Goal: Information Seeking & Learning: Learn about a topic

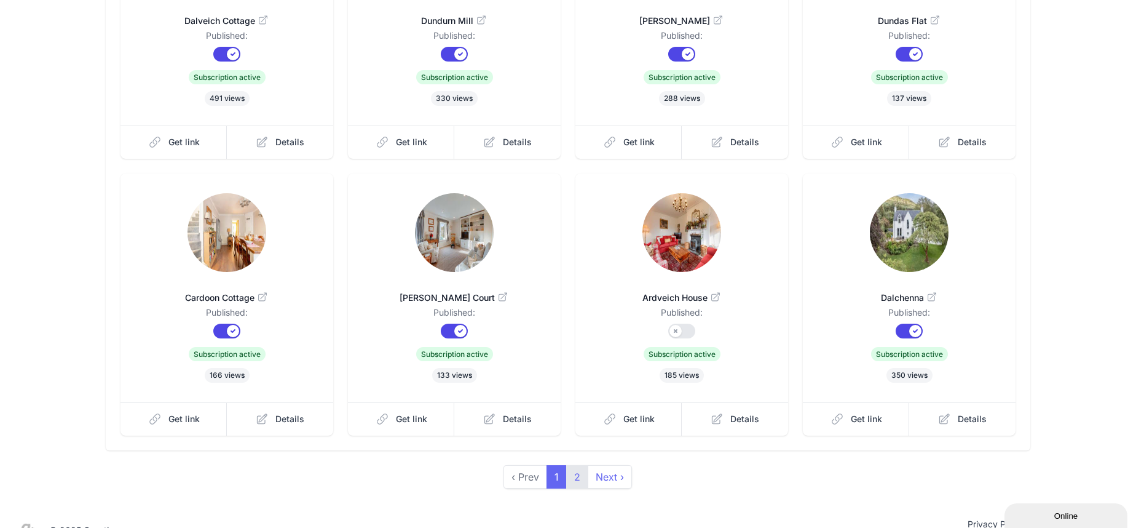
click at [576, 465] on link "2" at bounding box center [577, 476] width 22 height 23
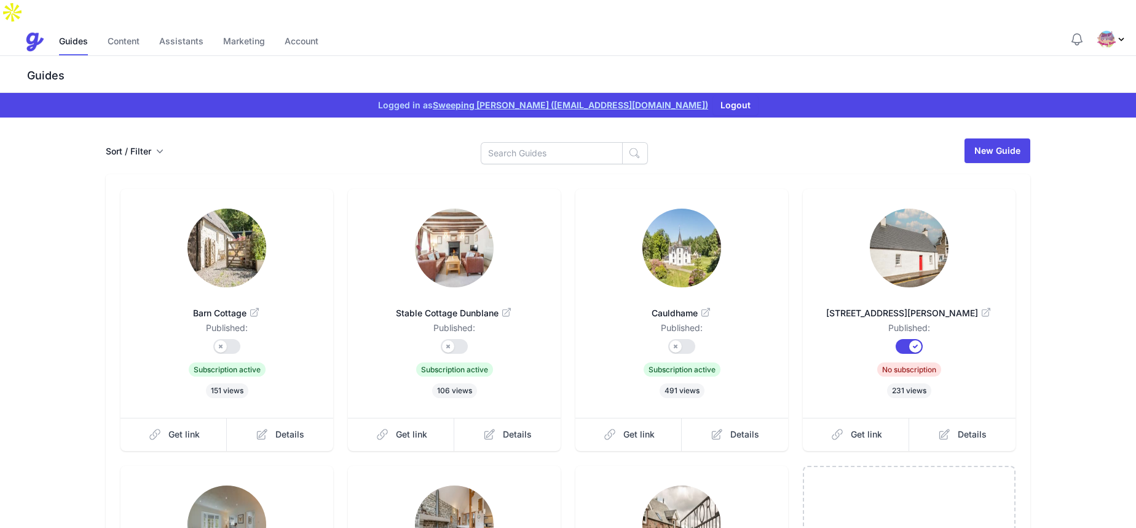
click at [142, 145] on button "Sort / Filter" at bounding box center [135, 151] width 58 height 12
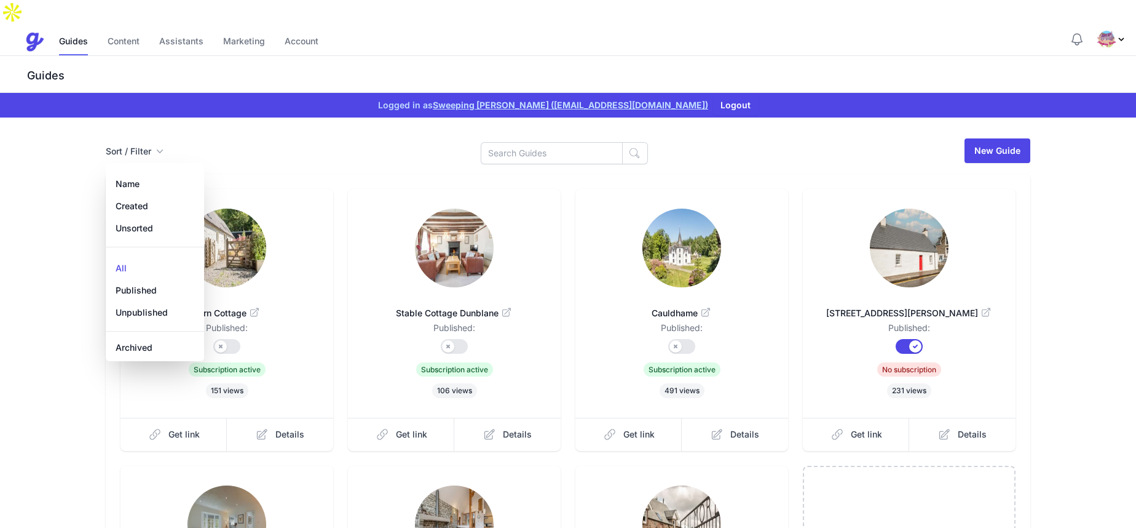
click at [251, 137] on div "Sort / Filter Sort Name Created Unsorted All Published Unpublished Archived New…" at bounding box center [568, 150] width 925 height 27
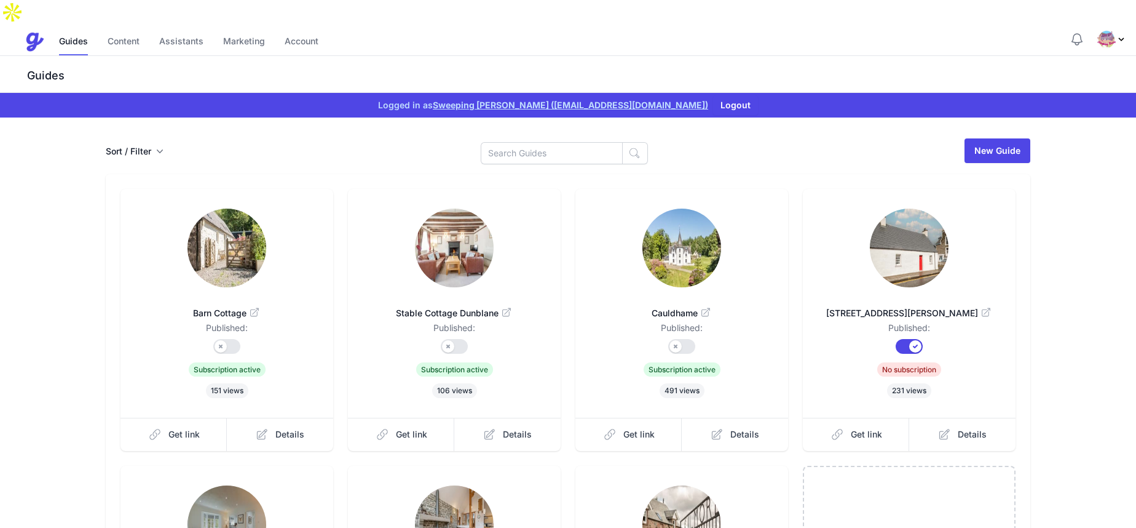
click at [142, 145] on button "Sort / Filter" at bounding box center [135, 151] width 58 height 12
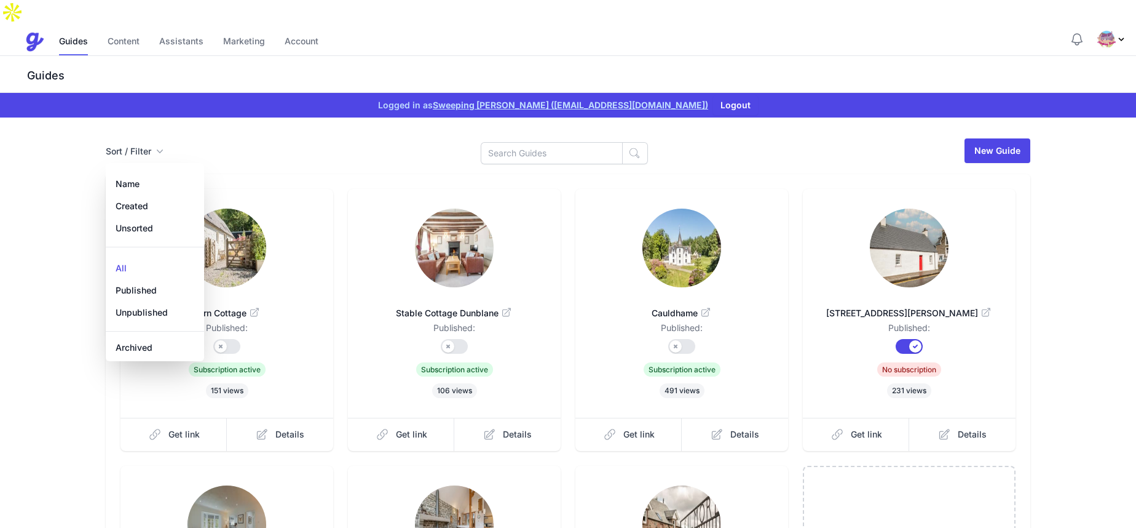
click at [245, 137] on div "Sort / Filter Sort Name Created Unsorted All Published Unpublished Archived New…" at bounding box center [568, 150] width 925 height 27
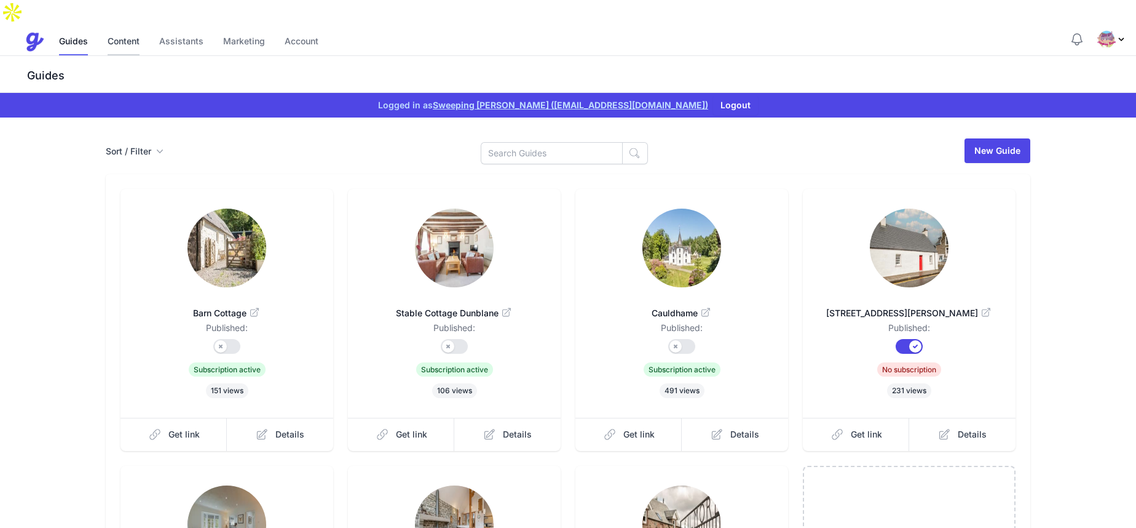
click at [129, 29] on link "Content" at bounding box center [124, 42] width 32 height 26
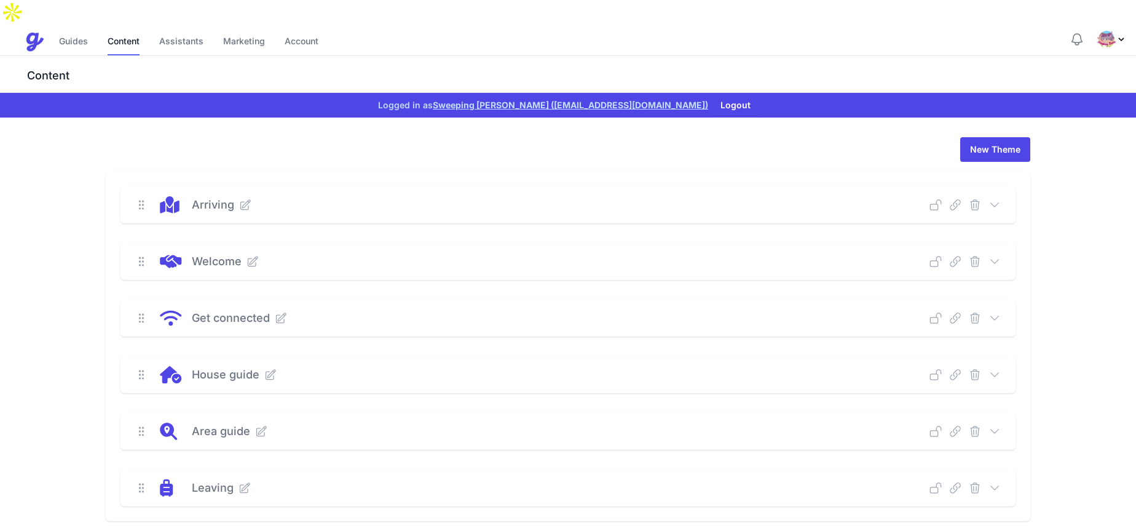
click at [997, 199] on icon at bounding box center [995, 205] width 12 height 12
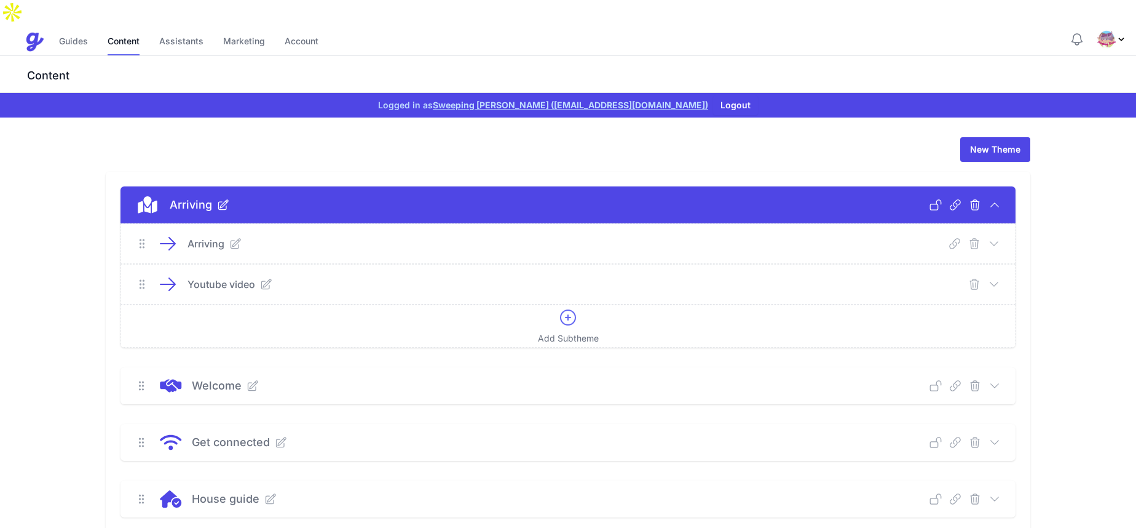
click at [999, 199] on icon at bounding box center [995, 205] width 12 height 12
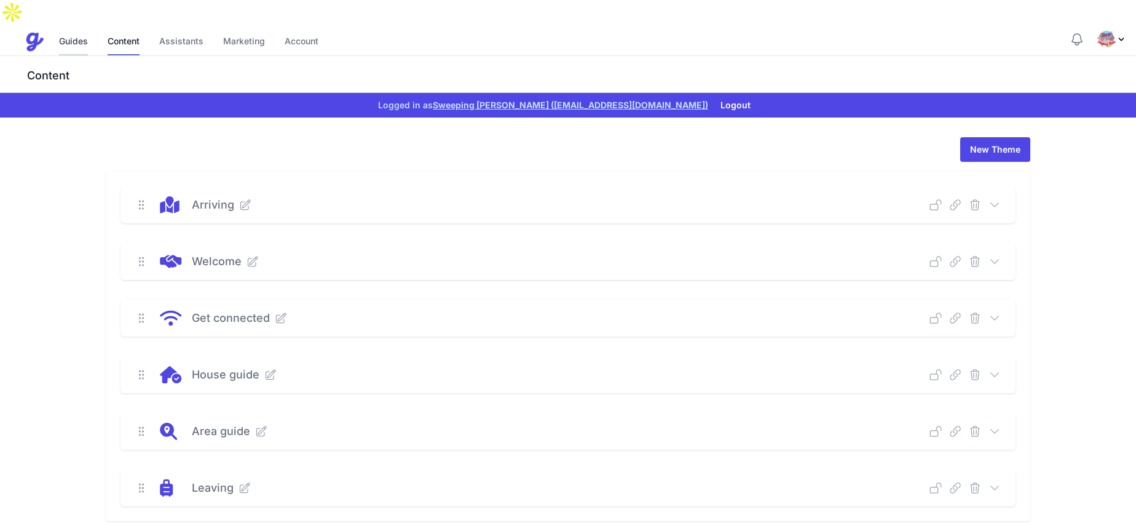
click at [74, 29] on link "Guides" at bounding box center [73, 42] width 29 height 26
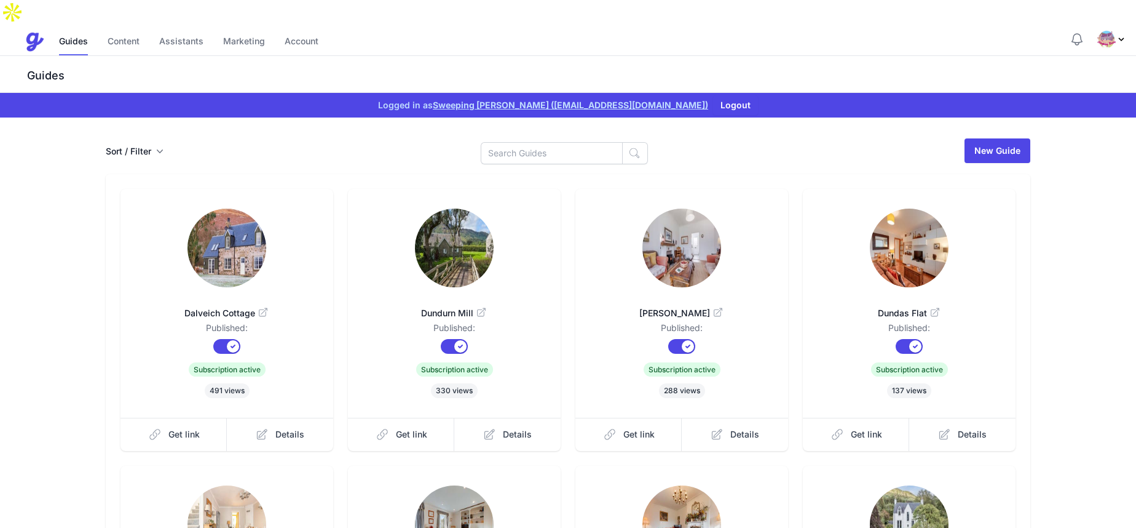
click at [148, 145] on button "Sort / Filter" at bounding box center [135, 151] width 58 height 12
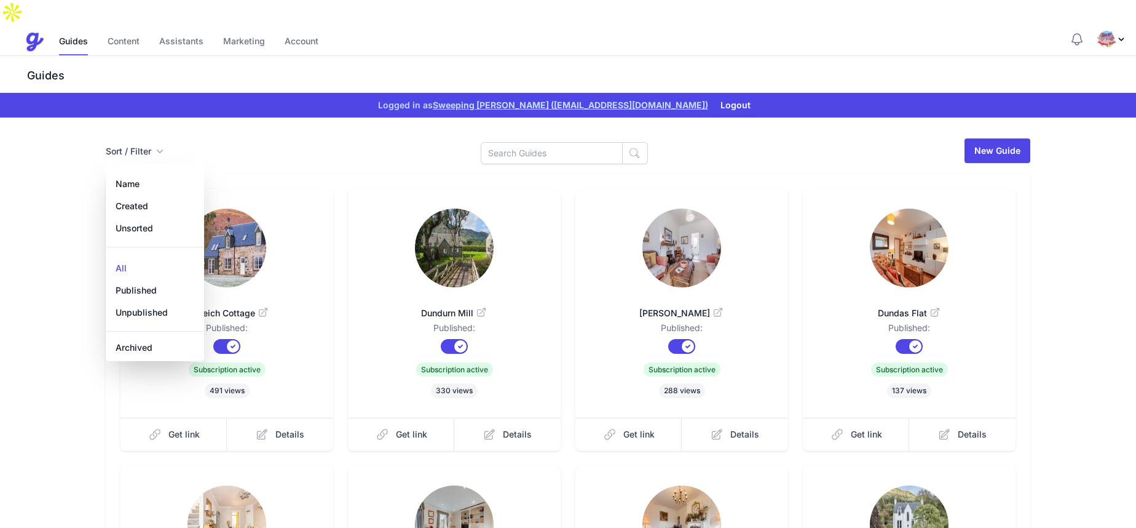
click at [242, 137] on div "Sort / Filter Sort Name Created Unsorted All Published Unpublished Archived New…" at bounding box center [568, 150] width 925 height 27
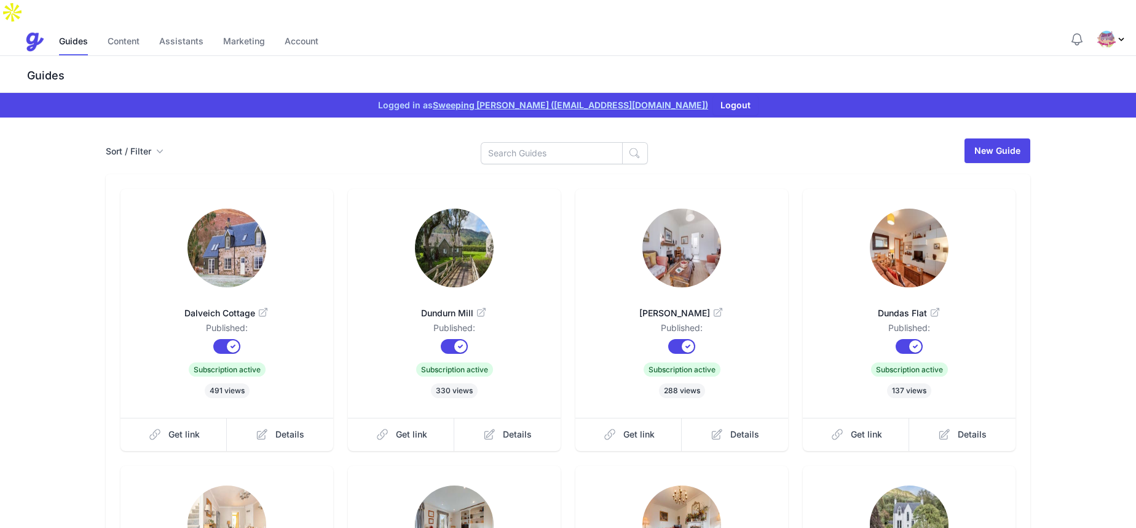
scroll to position [292, 0]
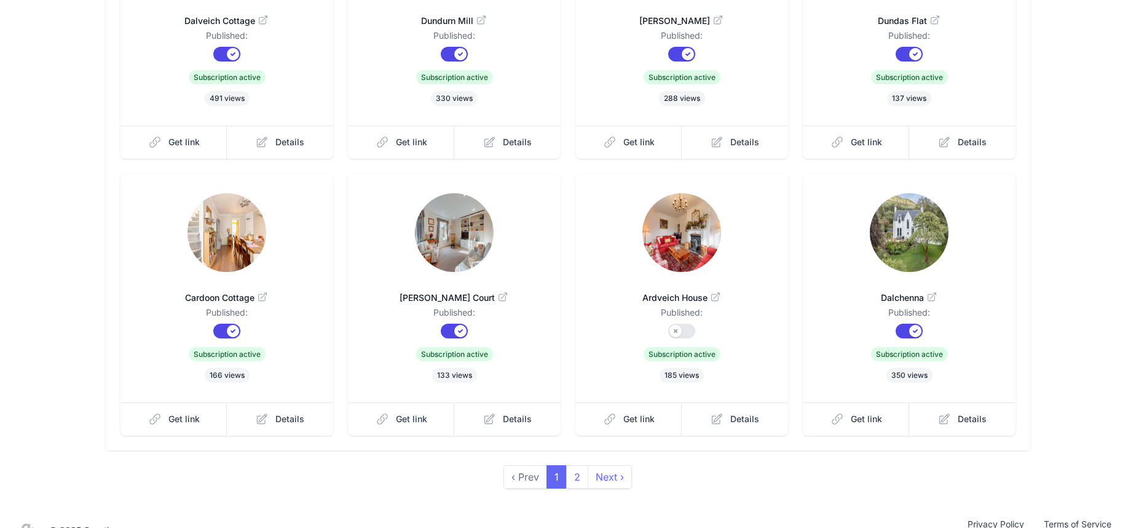
click at [461, 219] on img at bounding box center [454, 232] width 79 height 79
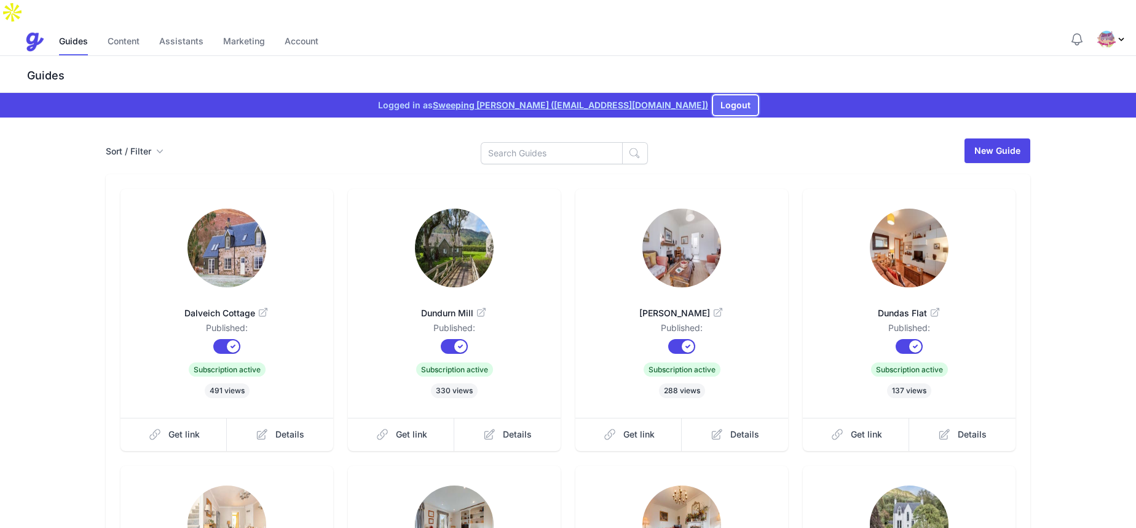
click at [713, 95] on button "Logout" at bounding box center [735, 105] width 45 height 20
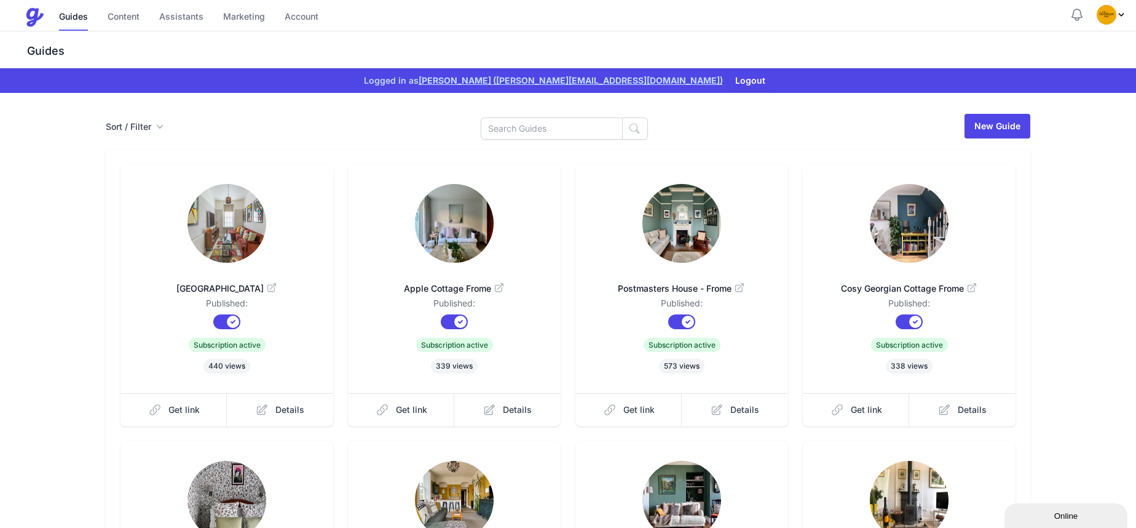
scroll to position [292, 0]
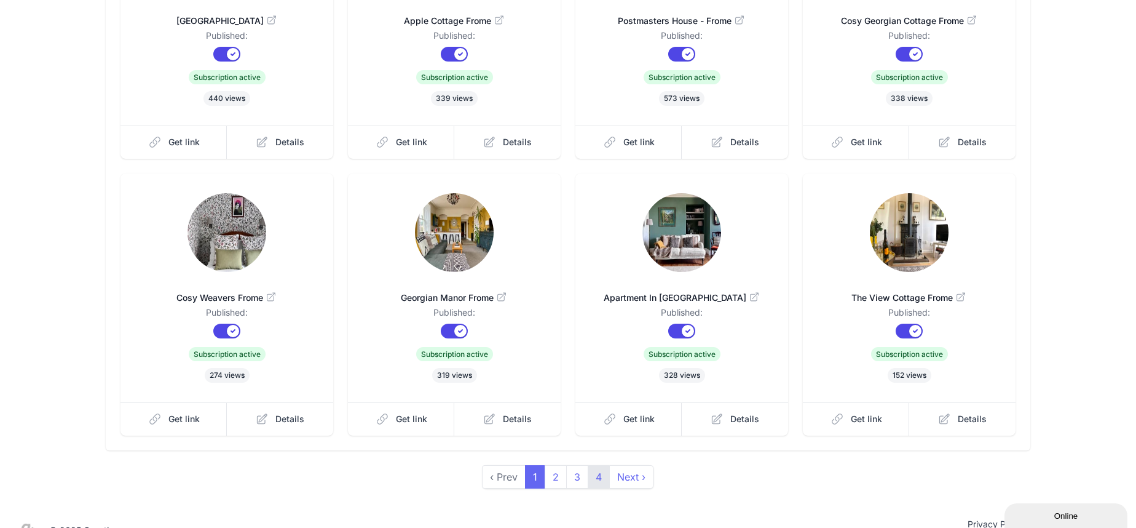
click at [598, 465] on link "4" at bounding box center [599, 476] width 22 height 23
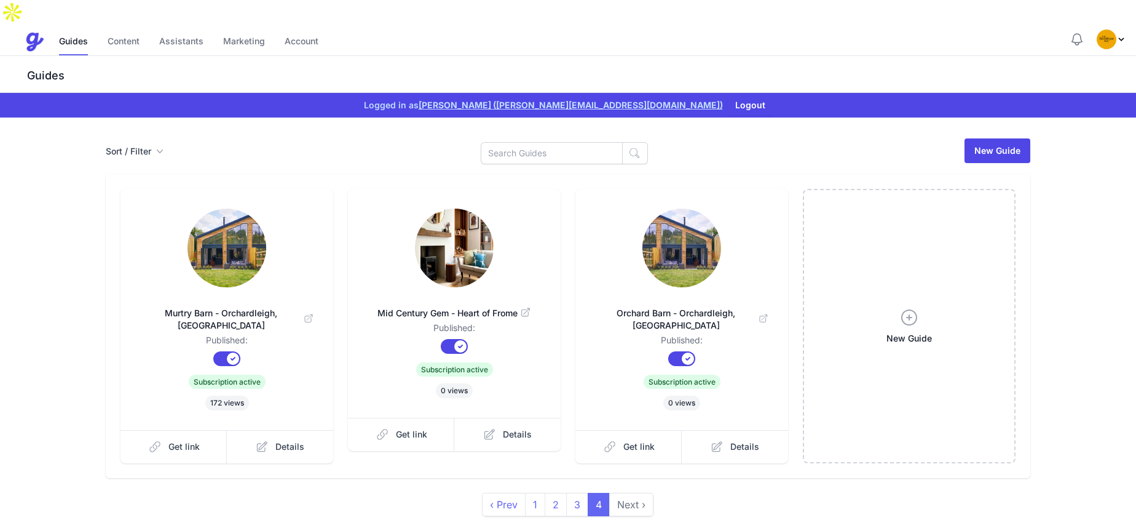
click at [694, 233] on img at bounding box center [682, 247] width 79 height 79
click at [111, 29] on link "Content" at bounding box center [124, 42] width 32 height 26
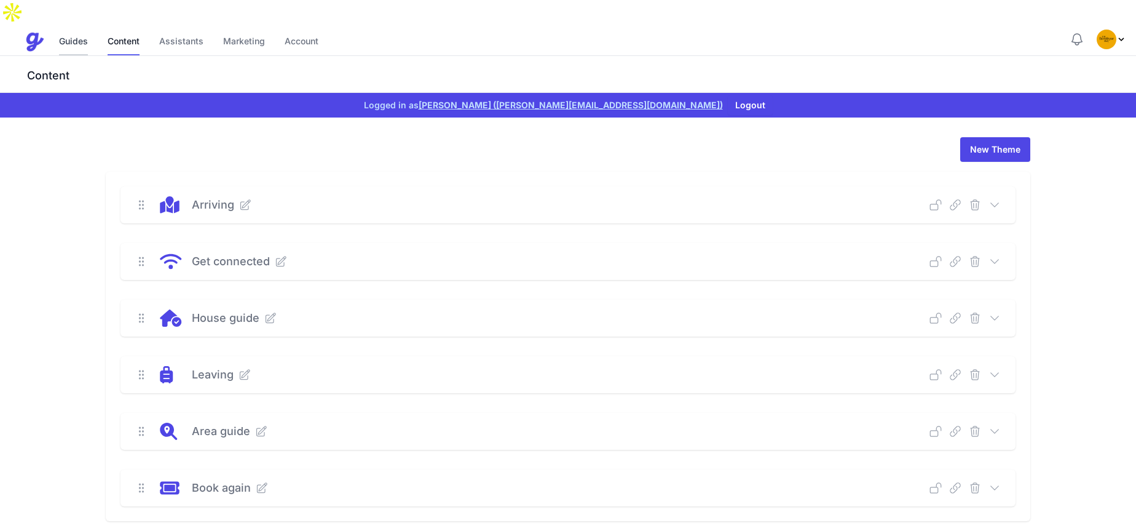
click at [79, 29] on link "Guides" at bounding box center [73, 42] width 29 height 26
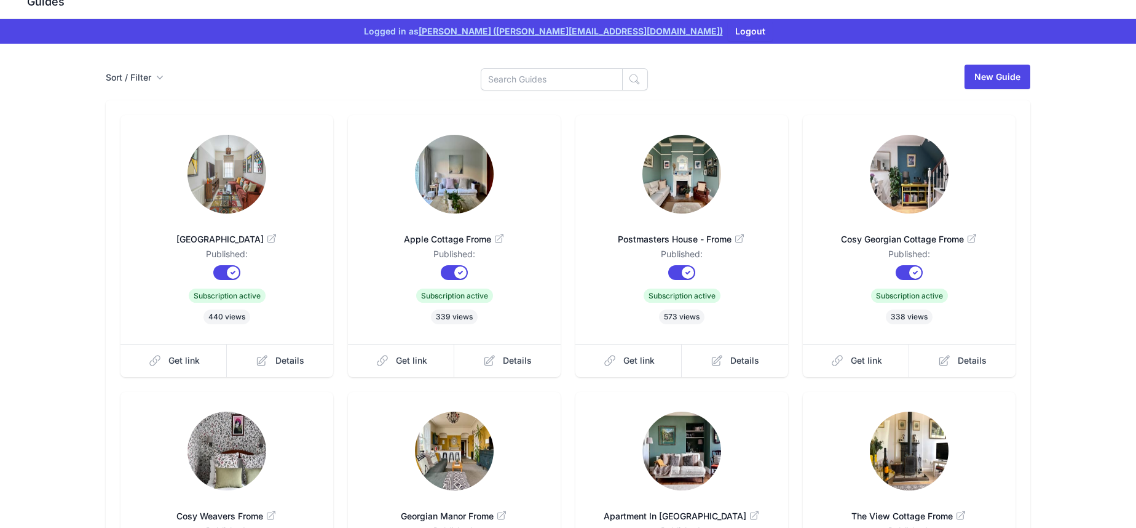
scroll to position [65, 0]
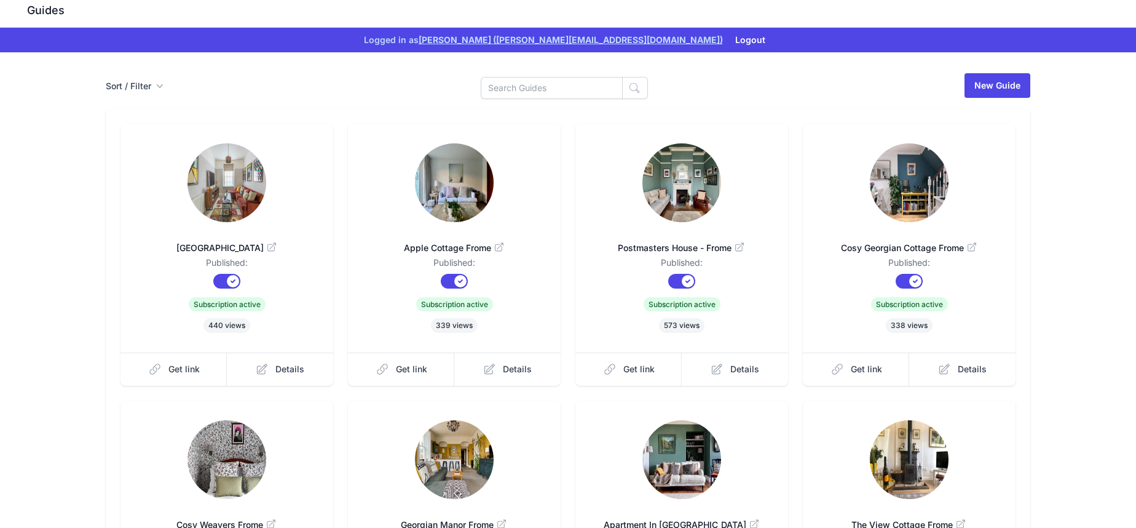
click at [685, 166] on img at bounding box center [682, 182] width 79 height 79
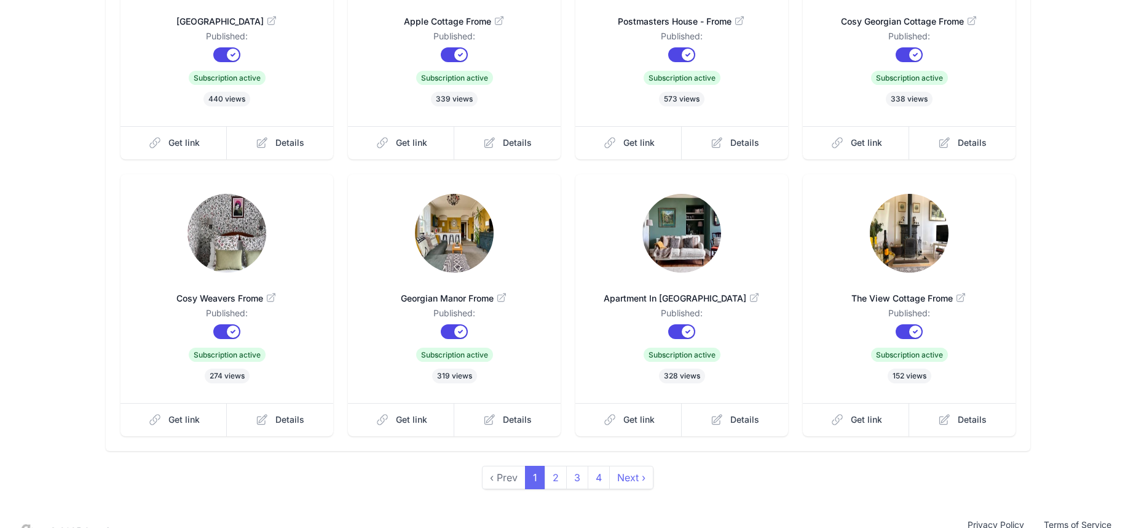
scroll to position [292, 0]
click at [596, 465] on link "4" at bounding box center [599, 476] width 22 height 23
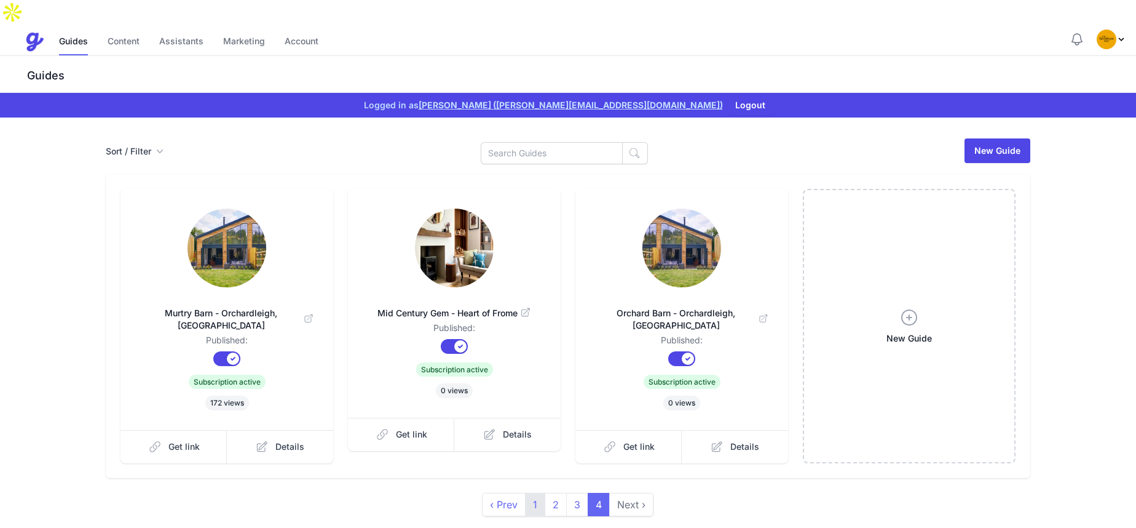
click at [532, 492] on link "1" at bounding box center [535, 503] width 20 height 23
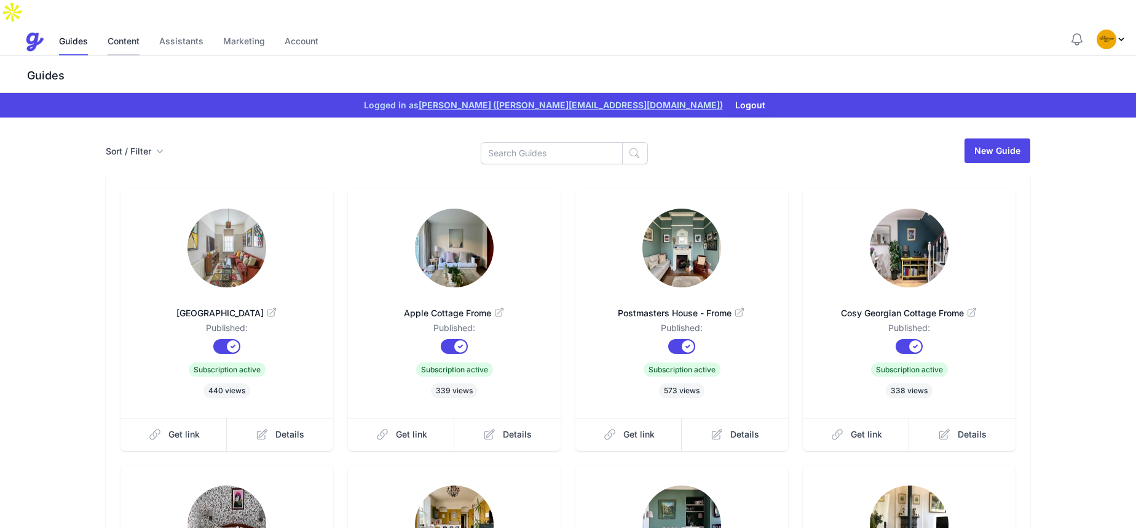
click at [119, 29] on link "Content" at bounding box center [124, 42] width 32 height 26
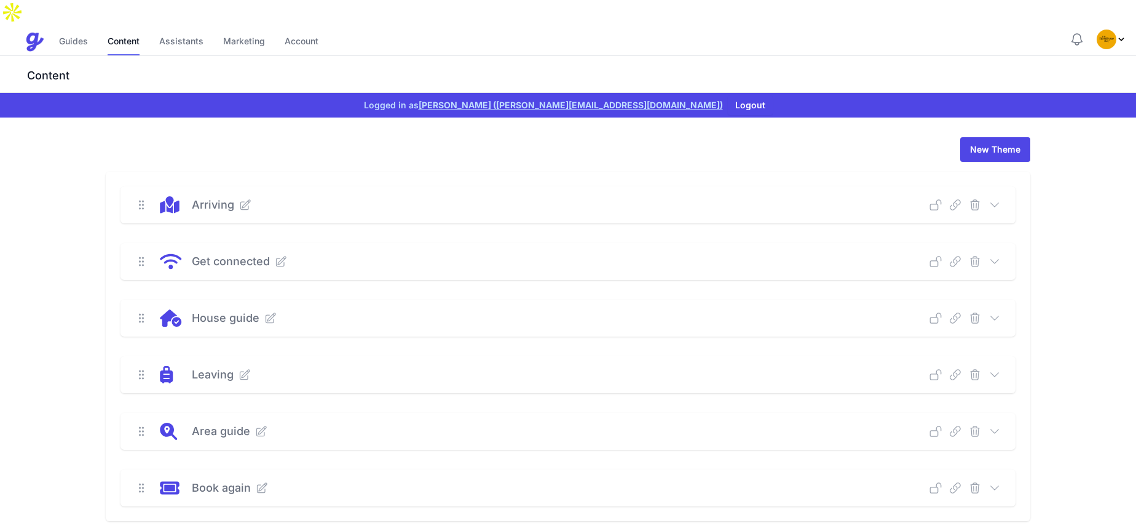
click at [998, 199] on icon at bounding box center [995, 205] width 12 height 12
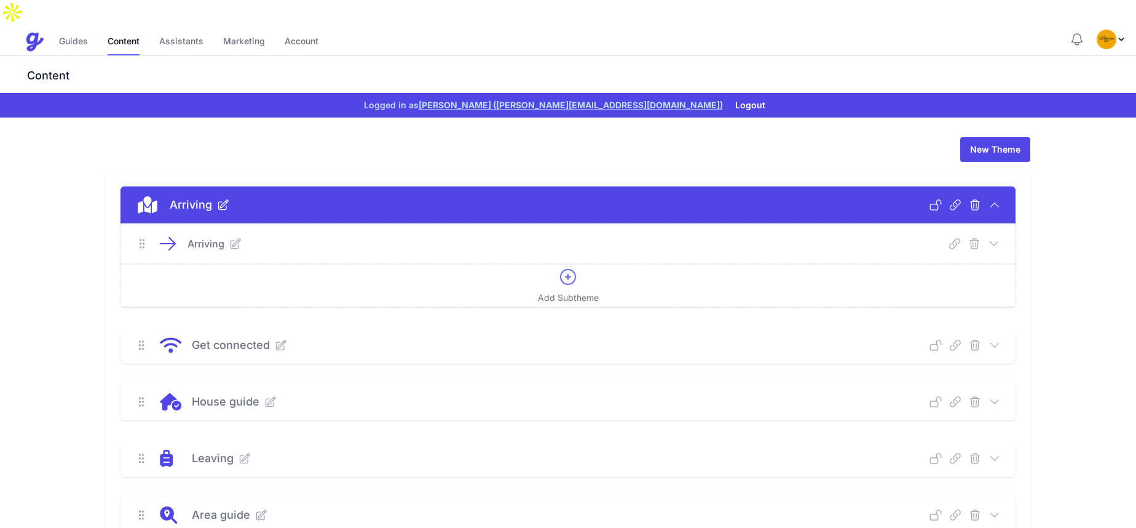
click at [996, 199] on icon at bounding box center [995, 205] width 12 height 12
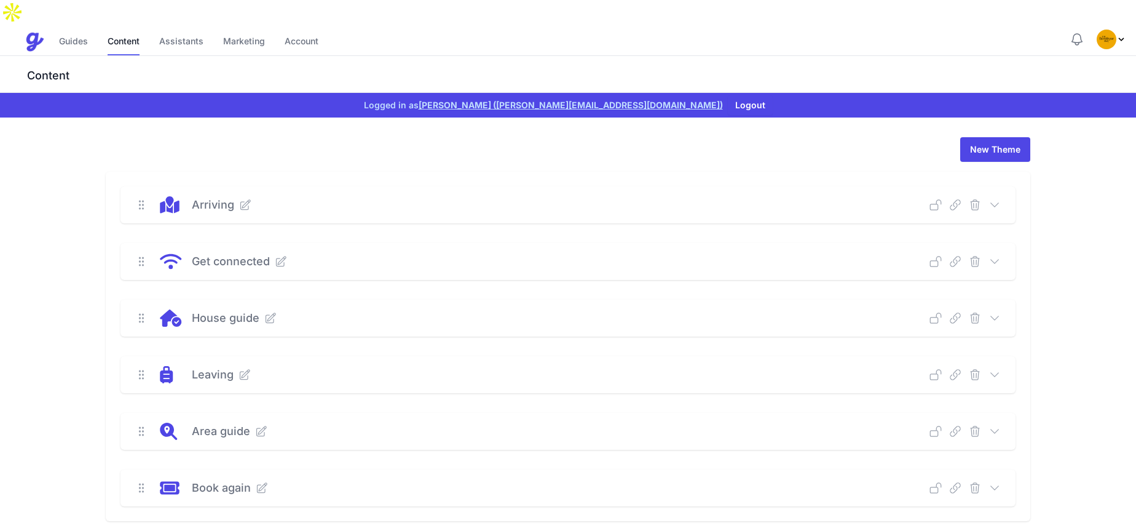
click at [995, 199] on icon at bounding box center [995, 205] width 12 height 12
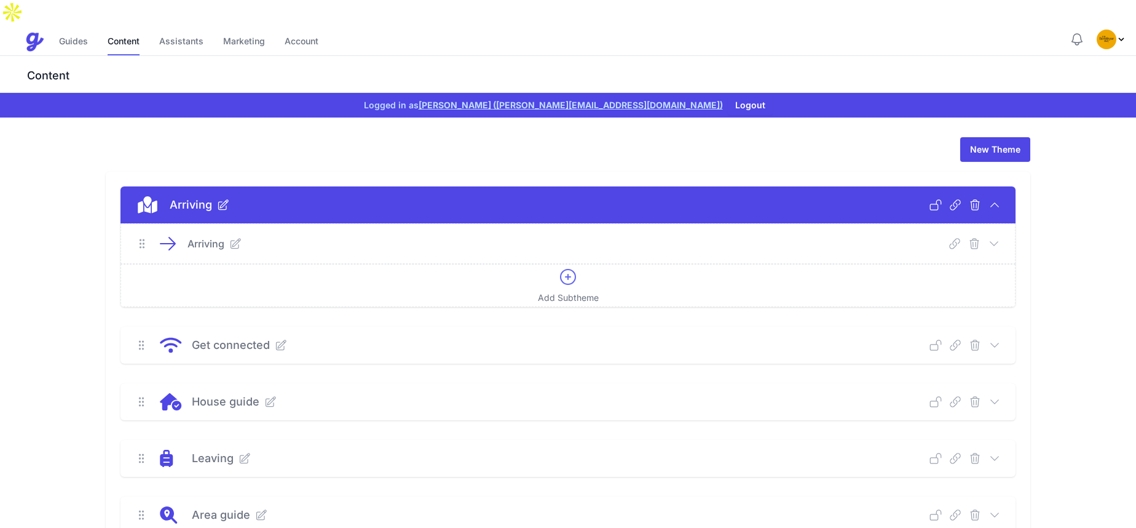
click at [994, 237] on icon at bounding box center [994, 243] width 12 height 12
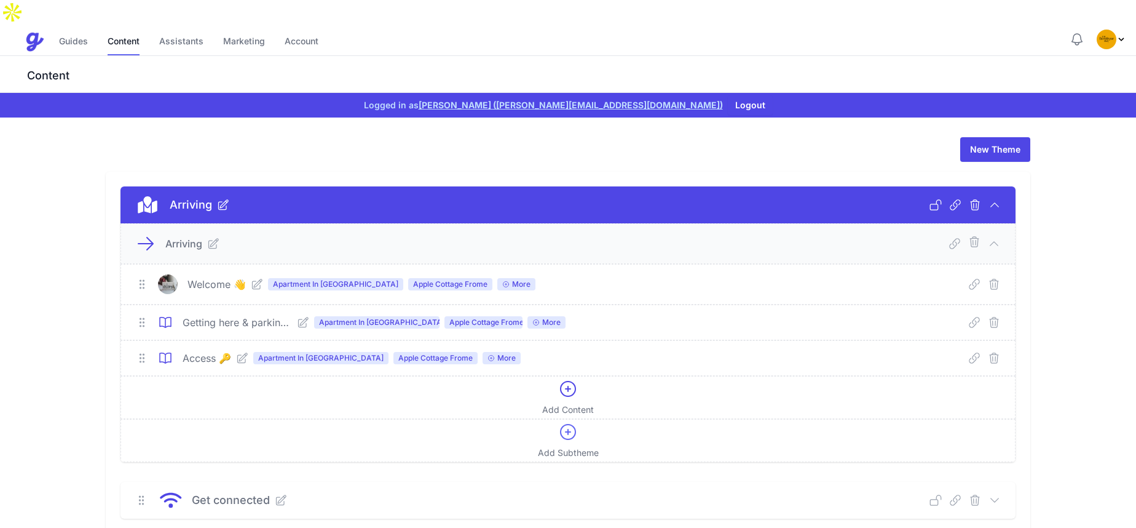
click at [995, 237] on icon at bounding box center [994, 243] width 12 height 12
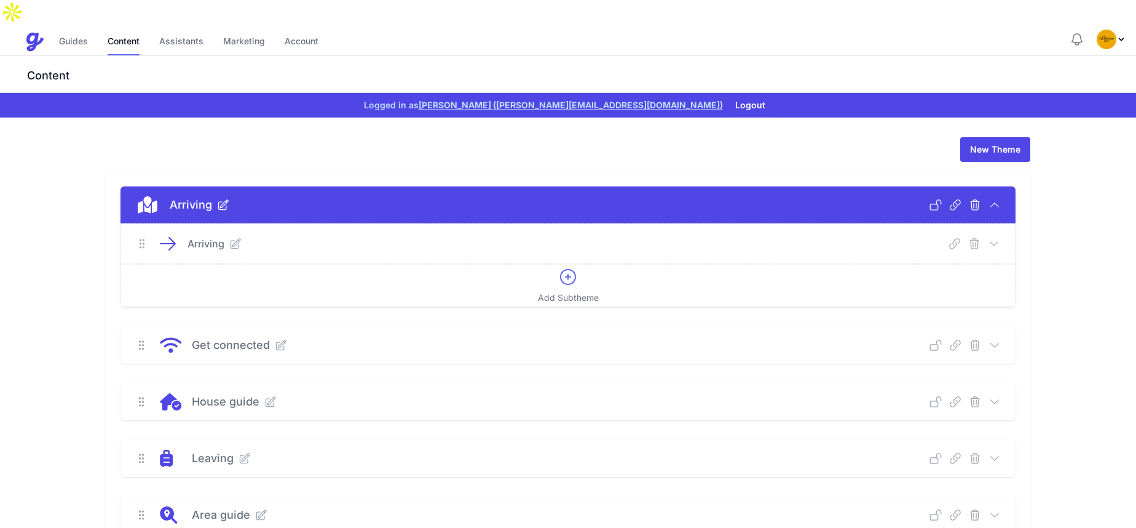
click at [997, 199] on icon at bounding box center [995, 205] width 12 height 12
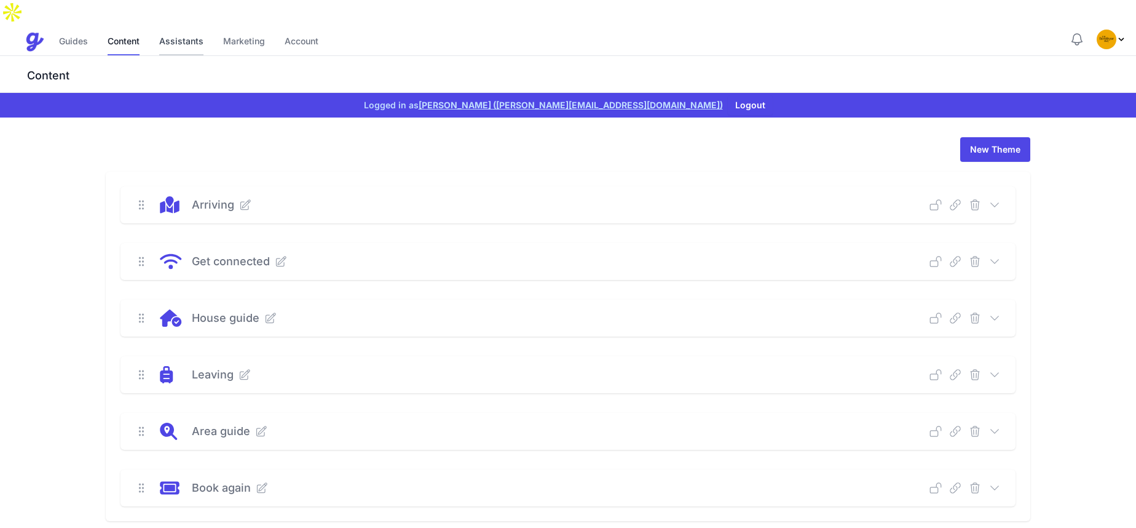
click at [175, 29] on link "Assistants" at bounding box center [181, 42] width 44 height 26
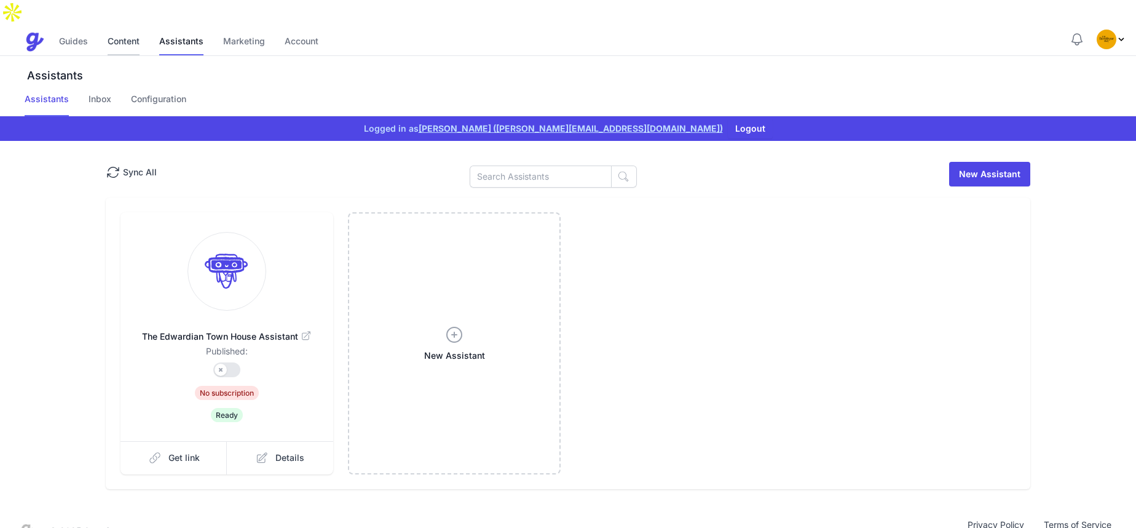
click at [129, 29] on link "Content" at bounding box center [124, 42] width 32 height 26
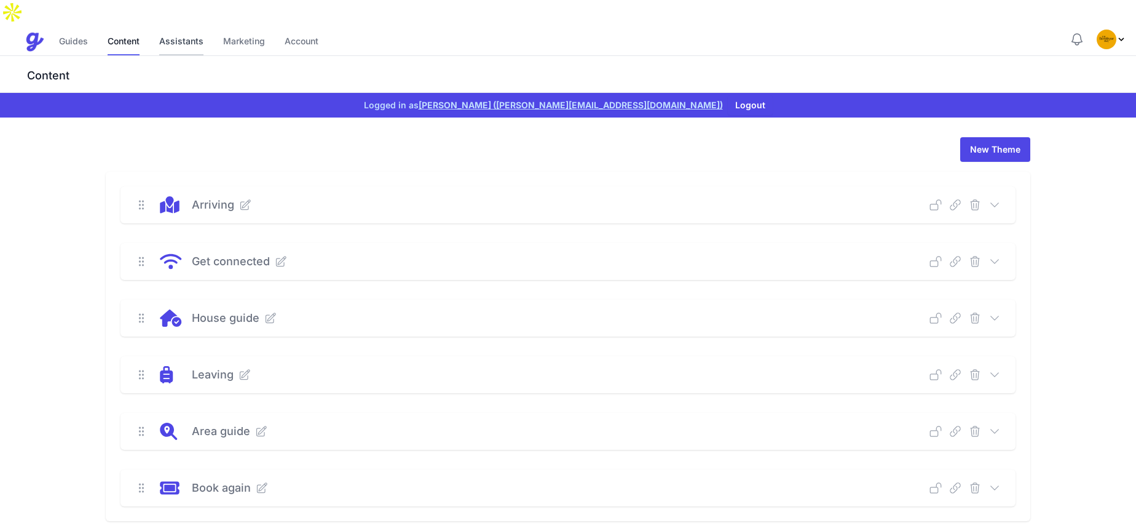
click at [176, 29] on link "Assistants" at bounding box center [181, 42] width 44 height 26
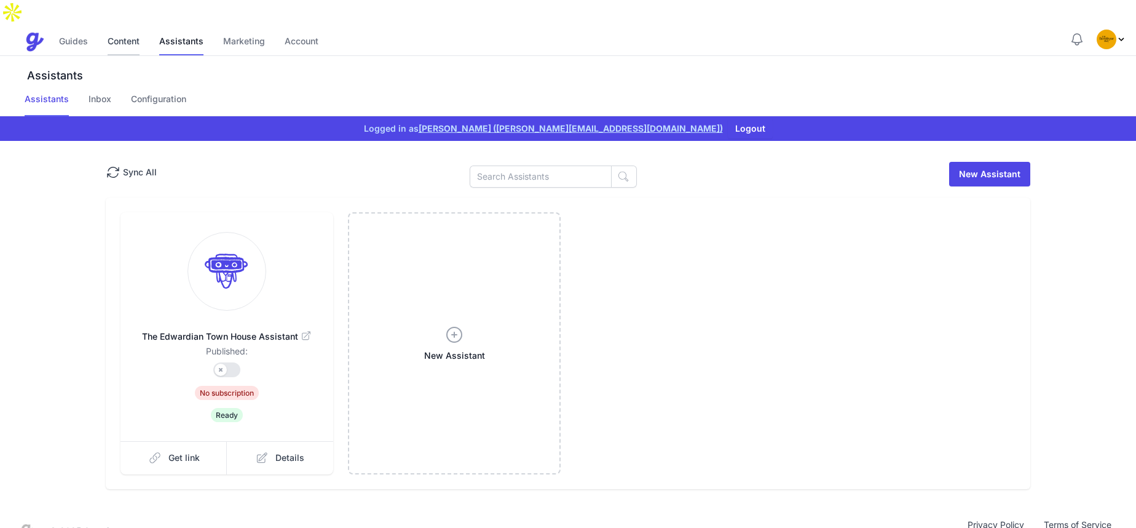
click at [116, 29] on link "Content" at bounding box center [124, 42] width 32 height 26
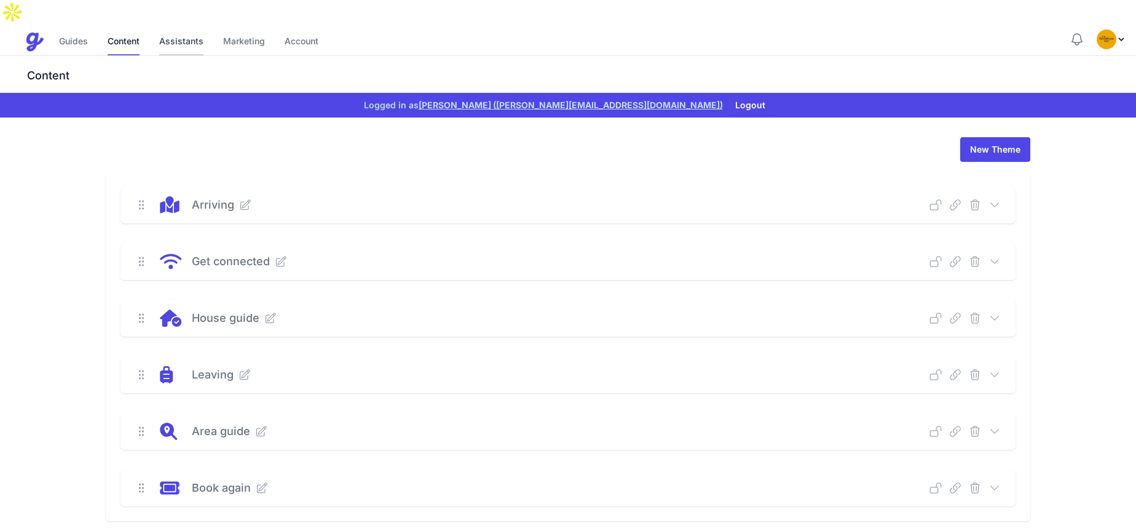
click at [170, 29] on link "Assistants" at bounding box center [181, 42] width 44 height 26
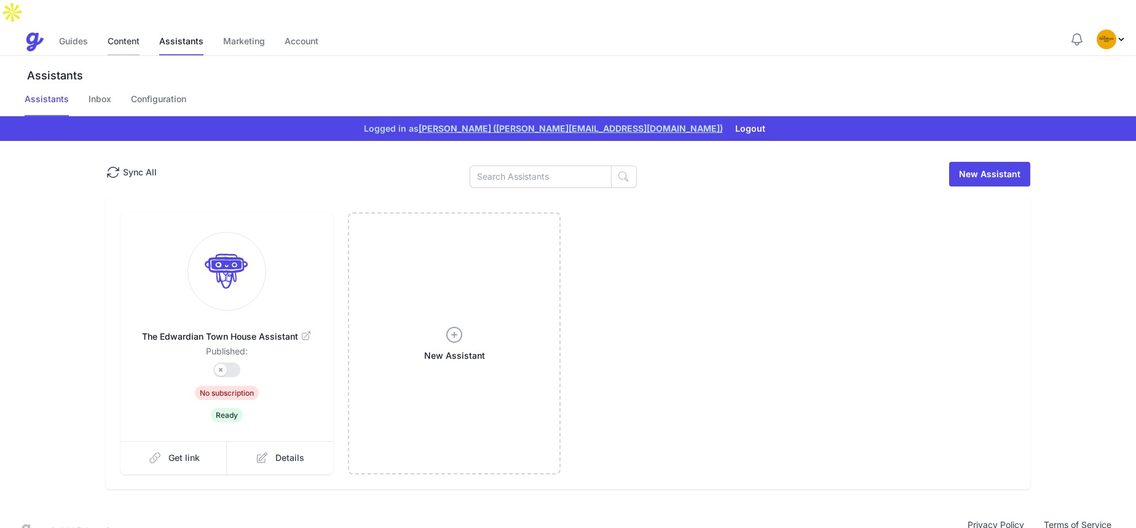
click at [117, 29] on link "Content" at bounding box center [124, 42] width 32 height 26
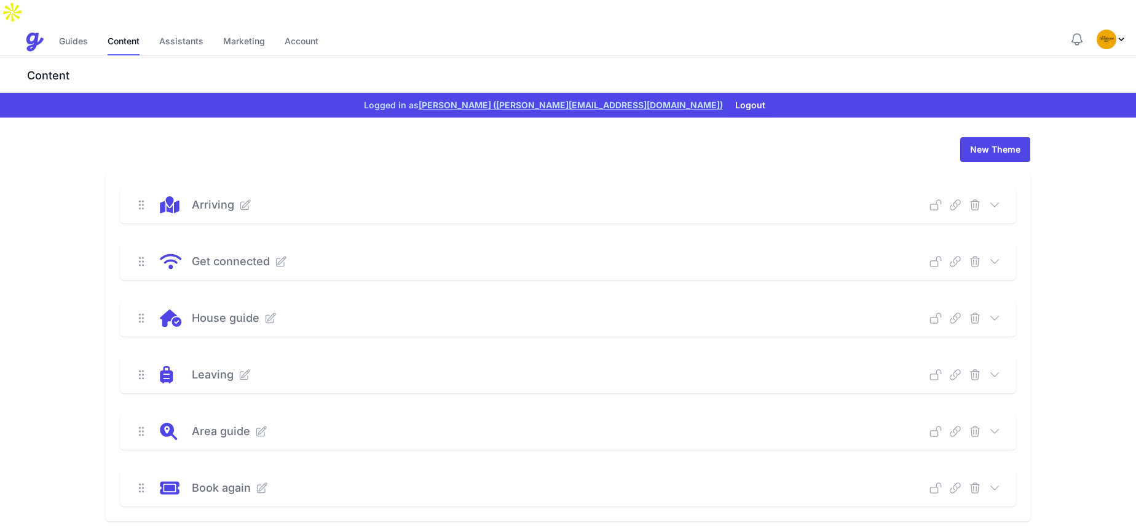
click at [1002, 186] on div "Arriving Deep Link Select a guide and copy the deep link to send to guests. Sel…" at bounding box center [568, 204] width 895 height 37
click at [999, 199] on icon at bounding box center [995, 205] width 12 height 12
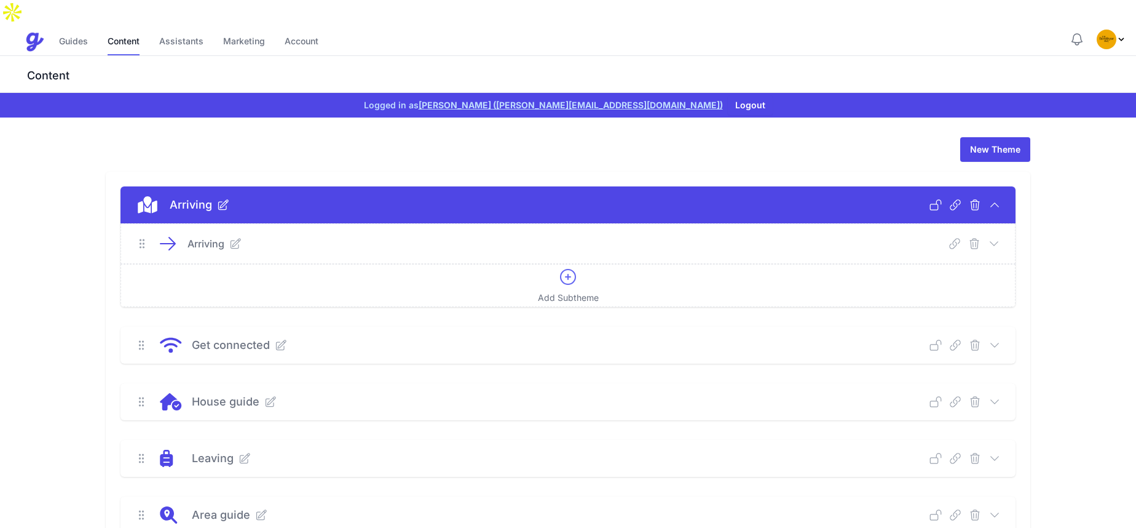
click at [995, 237] on icon at bounding box center [994, 243] width 12 height 12
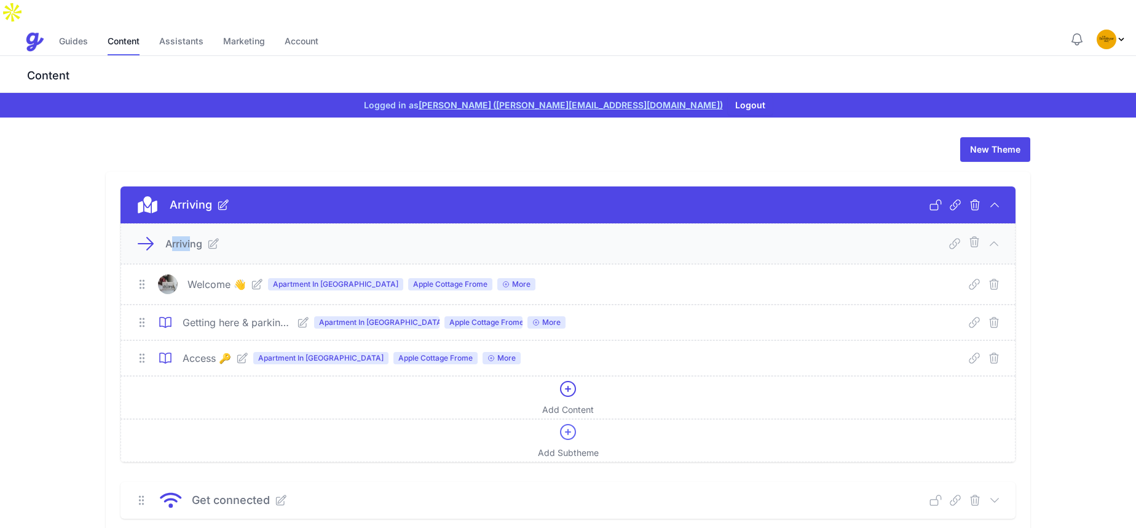
drag, startPoint x: 170, startPoint y: 220, endPoint x: 194, endPoint y: 213, distance: 24.3
click at [194, 236] on p "Arriving" at bounding box center [183, 243] width 37 height 15
click at [262, 137] on div "New Theme" at bounding box center [568, 149] width 925 height 25
click at [258, 278] on icon at bounding box center [257, 284] width 12 height 12
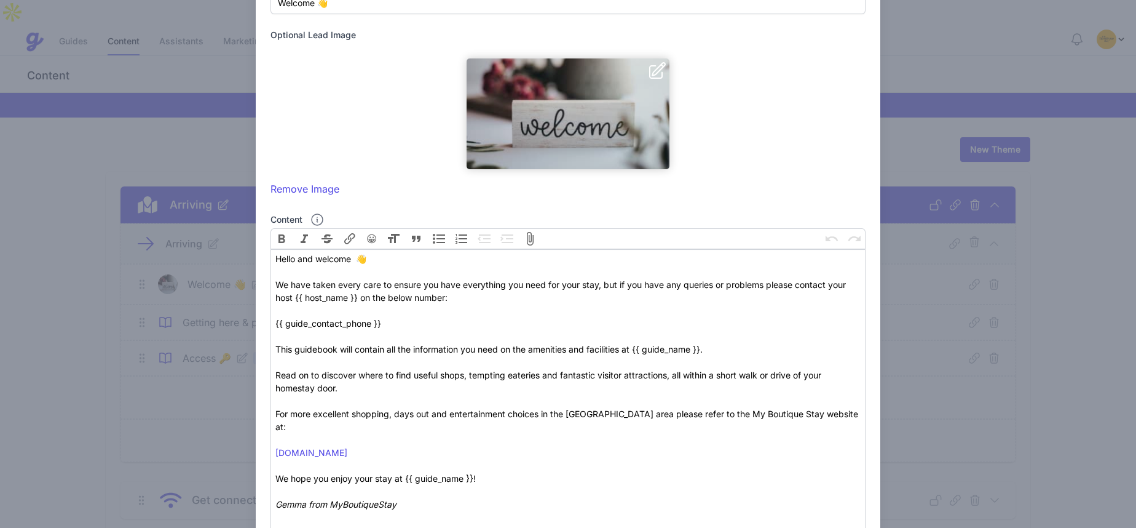
scroll to position [252, 0]
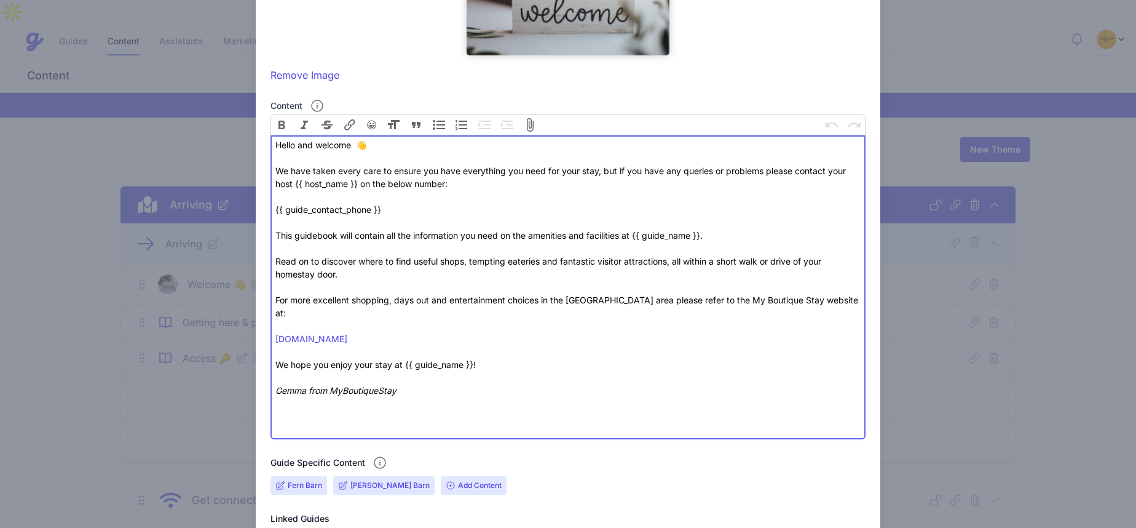
click at [441, 379] on div "Hello and welcome 👋 We have taken every care to ensure you have everything you …" at bounding box center [567, 286] width 585 height 297
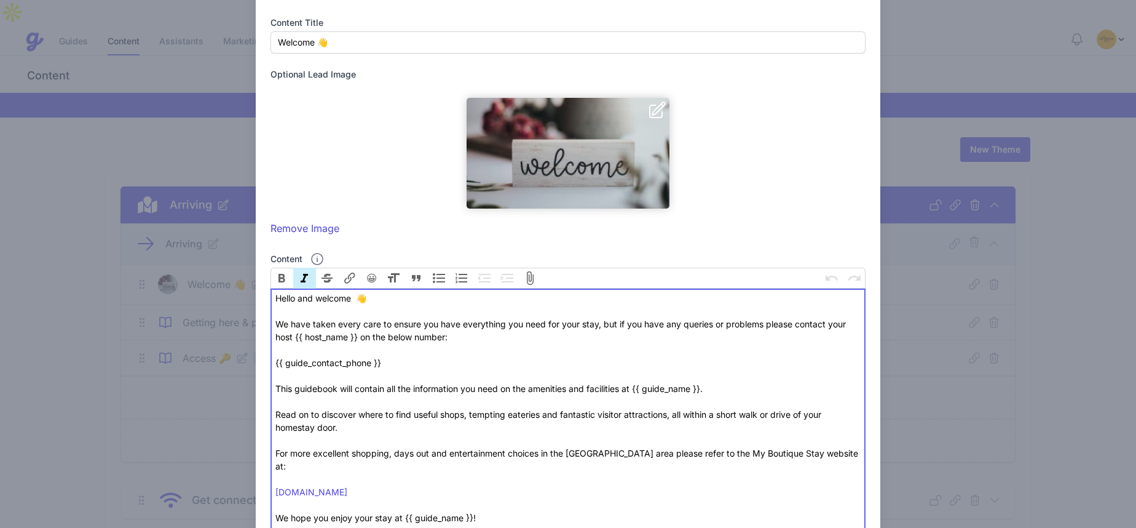
scroll to position [0, 0]
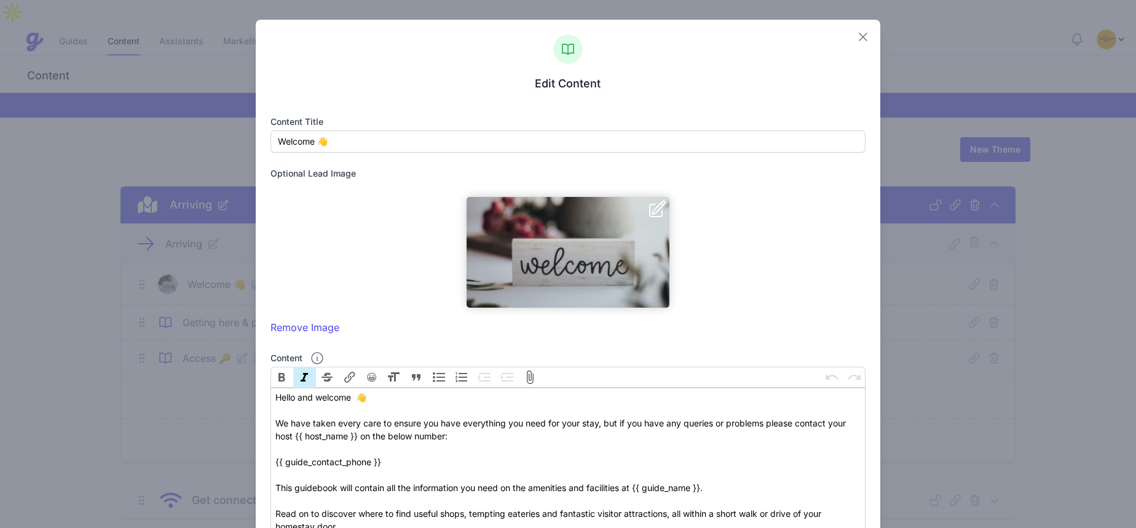
click at [860, 36] on icon "button" at bounding box center [863, 37] width 15 height 15
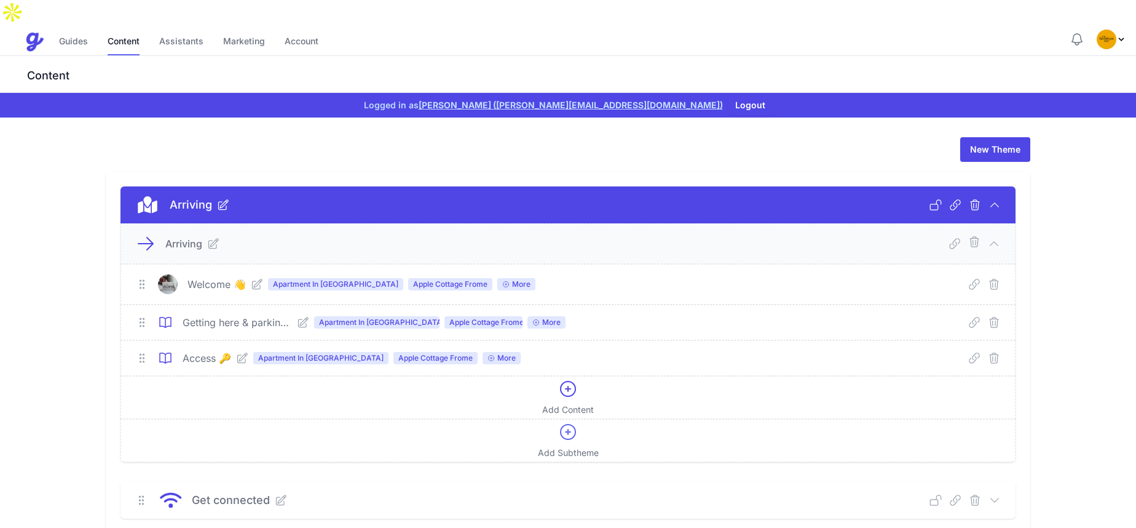
click at [309, 316] on icon at bounding box center [303, 322] width 12 height 12
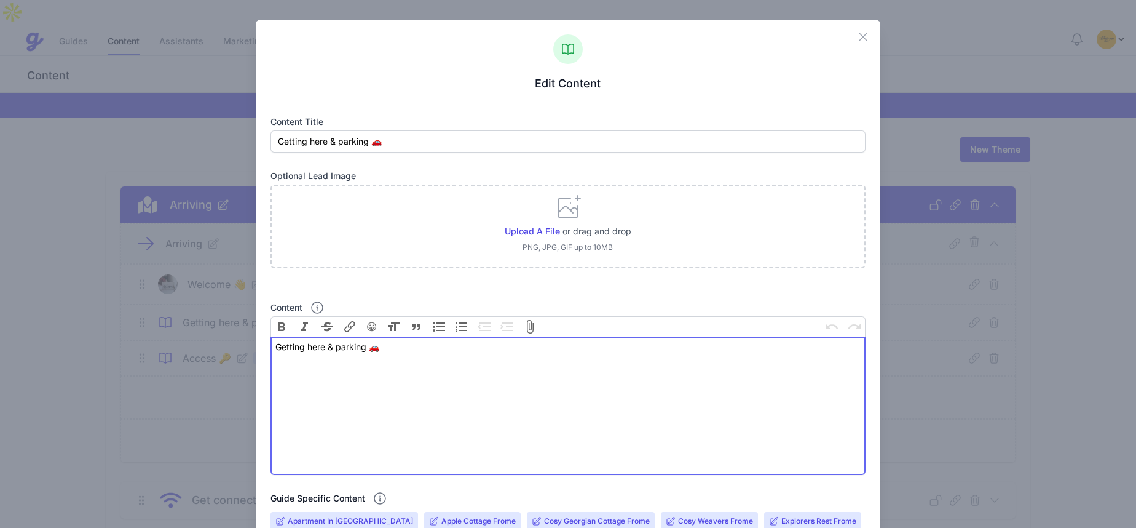
click at [379, 381] on trix-editor "Getting here & parking 🚗" at bounding box center [568, 406] width 595 height 138
paste trix-editor "£5,508 | £5,673 | £5,843 | £6,019<br>£3,213 | £5,562 | £5,729 | £5,901<br>£4,00…"
type trix-editor "<div>Getting here &amp; parking 🚗<br><br><br></div>"
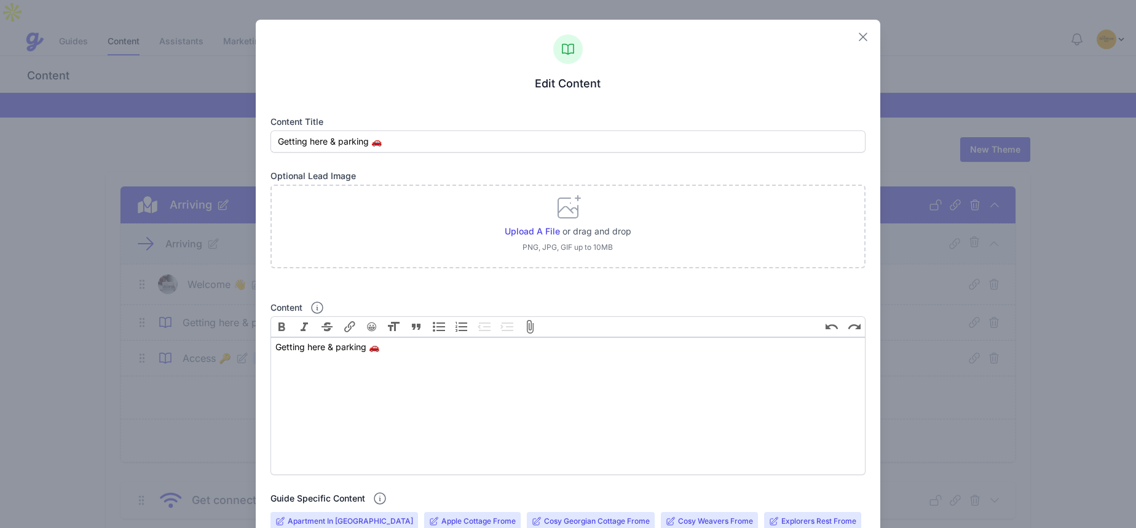
click at [858, 39] on icon "button" at bounding box center [863, 37] width 15 height 15
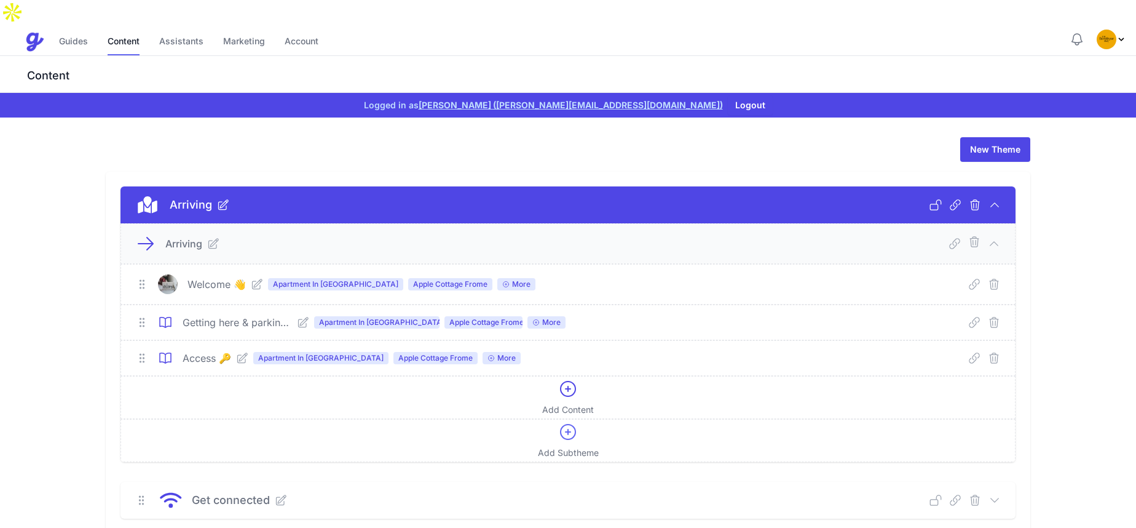
click at [993, 237] on icon at bounding box center [994, 243] width 12 height 12
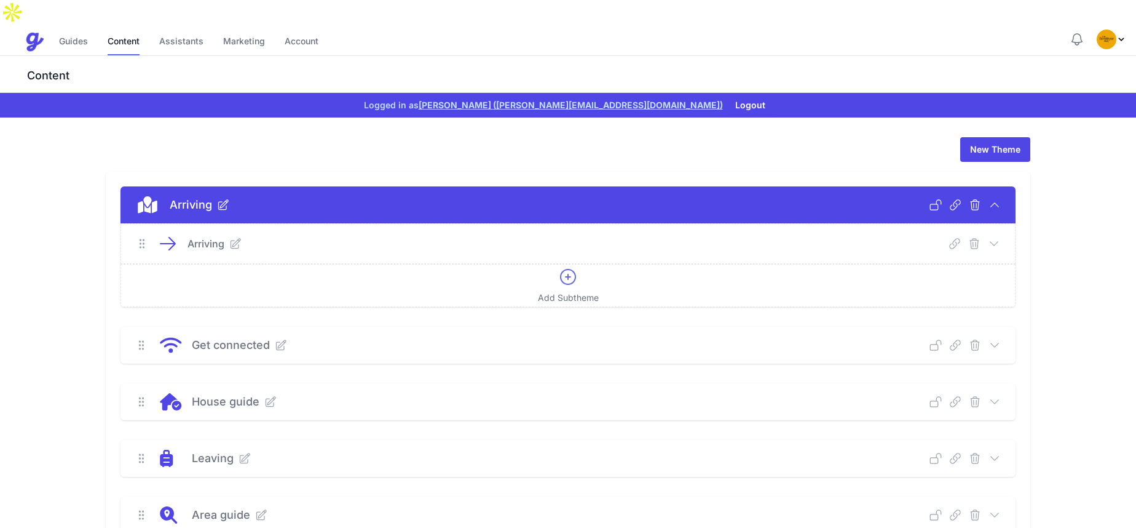
click at [994, 199] on icon at bounding box center [995, 205] width 12 height 12
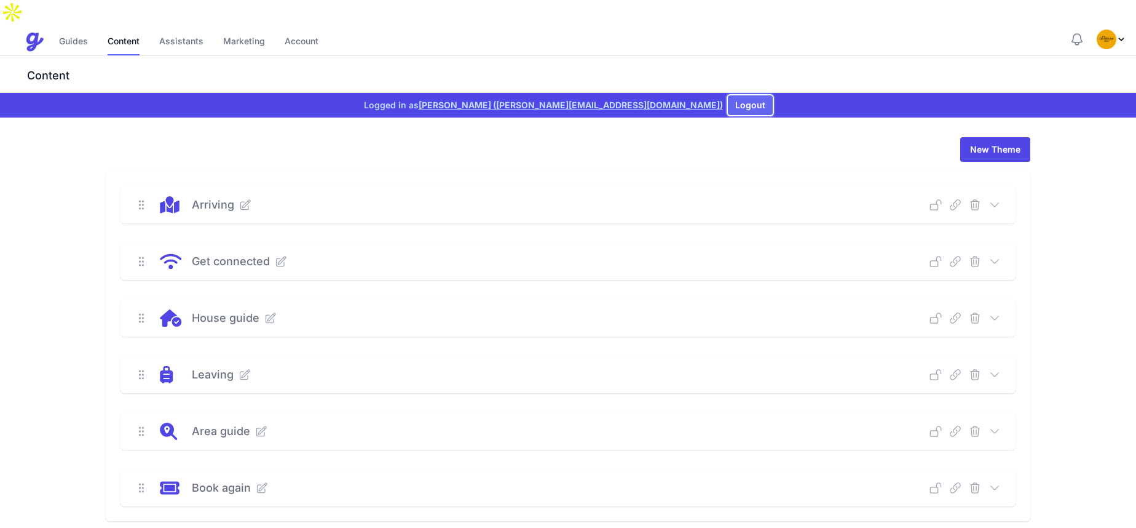
click at [728, 95] on button "Logout" at bounding box center [750, 105] width 45 height 20
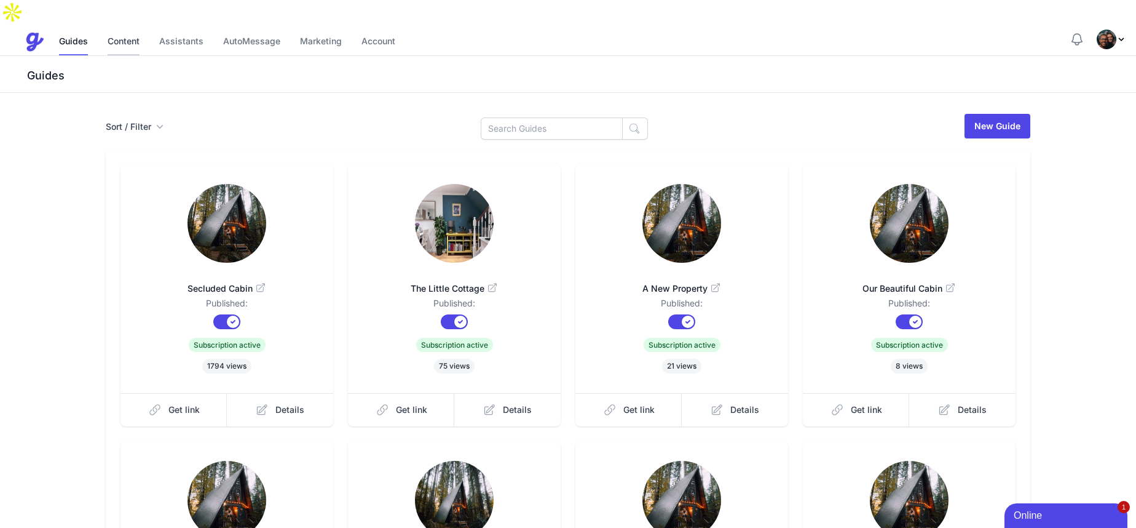
click at [125, 29] on link "Content" at bounding box center [124, 42] width 32 height 26
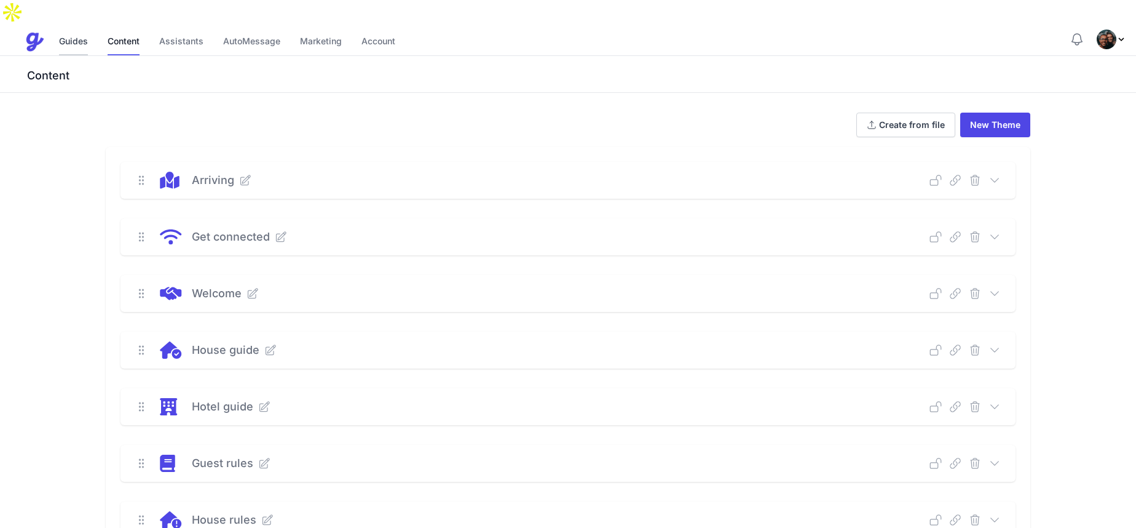
click at [79, 29] on link "Guides" at bounding box center [73, 42] width 29 height 26
